Goal: Task Accomplishment & Management: Use online tool/utility

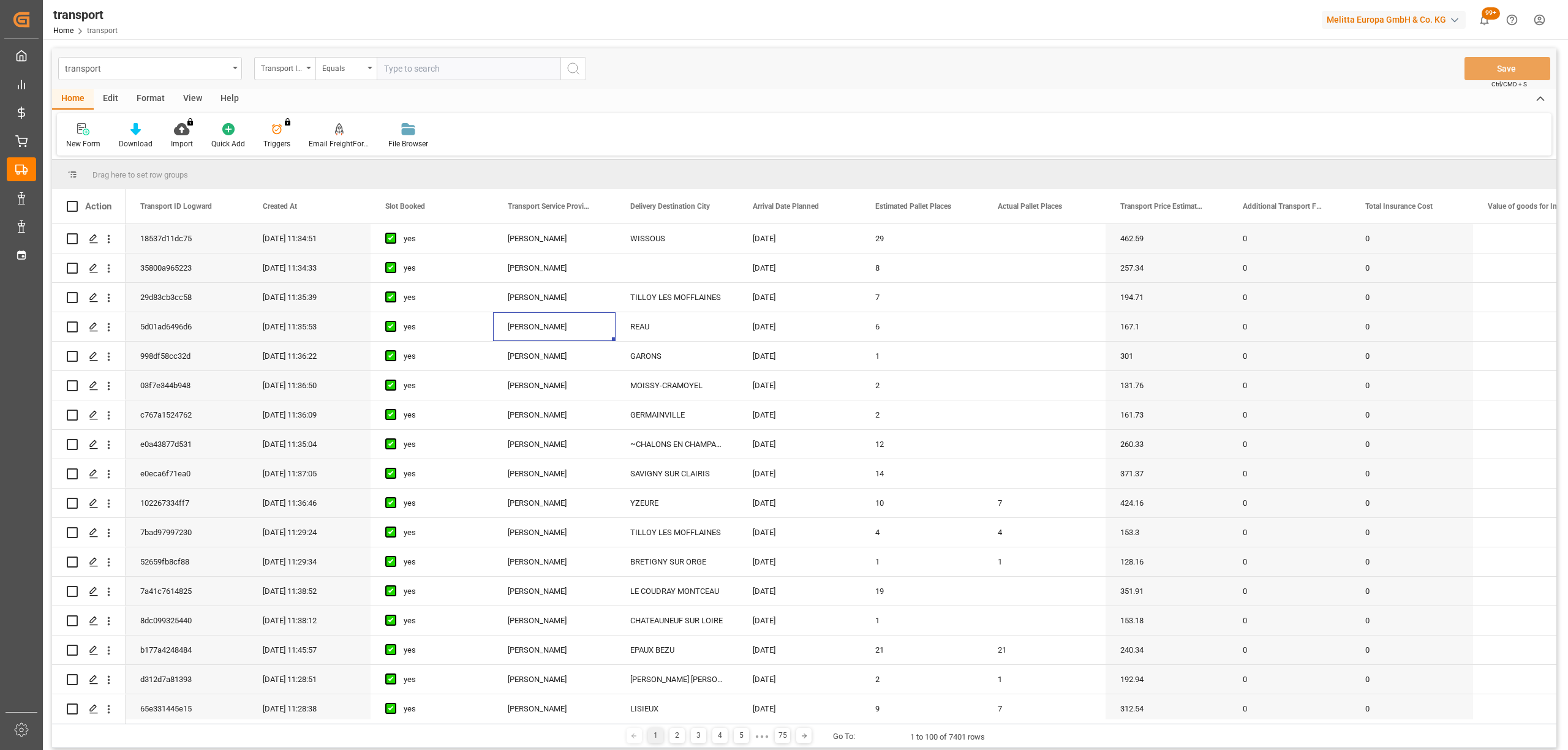
scroll to position [327, 0]
click at [791, 113] on div "New Form Download Import You don't have permission for this feature. Contact ad…" at bounding box center [804, 134] width 1494 height 42
click at [732, 73] on div "transport Transport ID Logward Equals Save Ctrl/CMD + S" at bounding box center [804, 68] width 1504 height 41
click at [663, 120] on div "New Form Download Import You don't have permission for this feature. Contact ad…" at bounding box center [804, 134] width 1494 height 42
